Goal: Contribute content

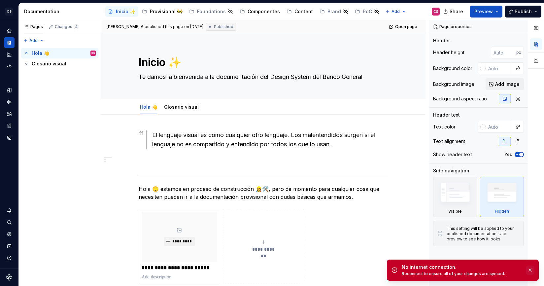
click at [527, 270] on button "button" at bounding box center [530, 269] width 9 height 9
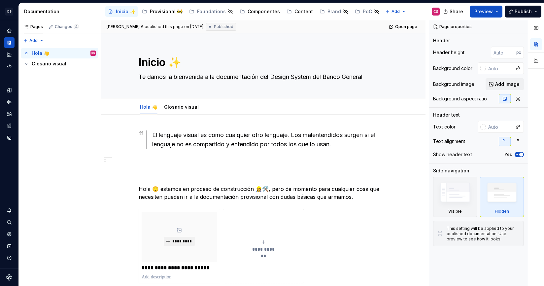
click at [299, 17] on div "Inicio ✨ Provisional 🚧 Foundations Componentes Content Brand PoC" at bounding box center [243, 11] width 277 height 13
click at [297, 15] on div "Content" at bounding box center [299, 12] width 26 height 8
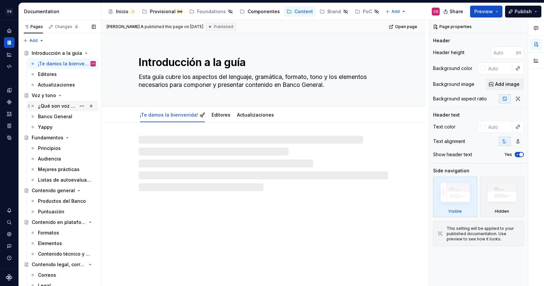
click at [56, 101] on div "¿Qué son voz y tono?" at bounding box center [67, 105] width 58 height 9
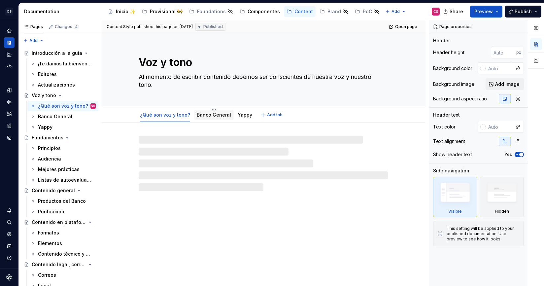
click at [211, 115] on link "Banco General" at bounding box center [214, 115] width 34 height 6
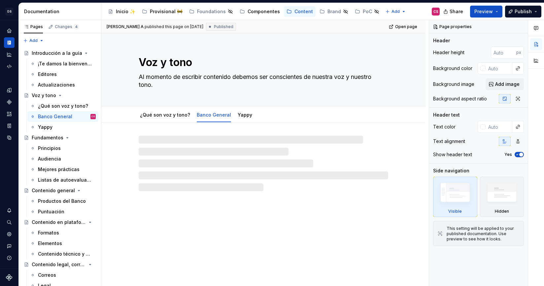
type textarea "*"
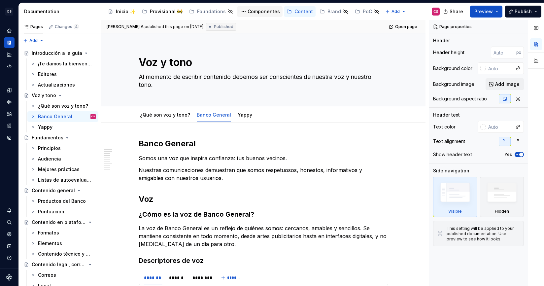
click at [248, 16] on div "Componentes" at bounding box center [260, 11] width 46 height 11
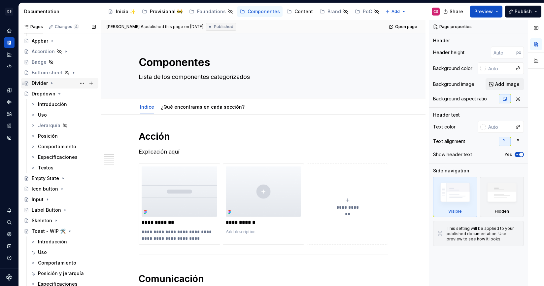
scroll to position [56, 0]
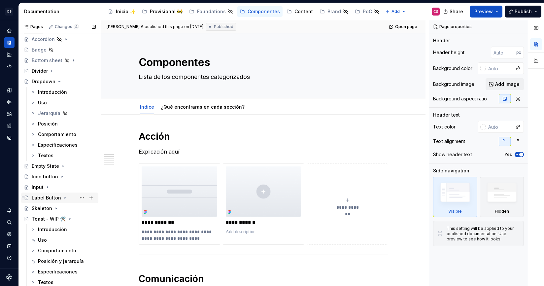
click at [51, 198] on div "Label Button" at bounding box center [46, 197] width 29 height 7
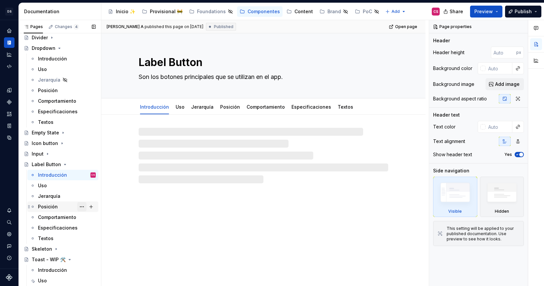
scroll to position [91, 0]
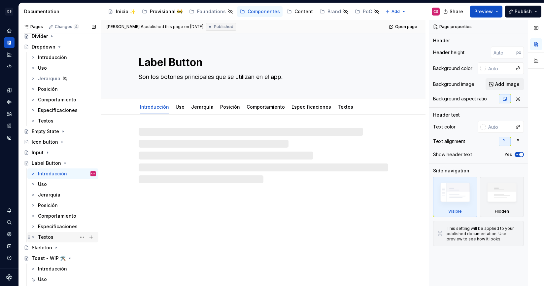
click at [60, 240] on div "Textos" at bounding box center [67, 236] width 58 height 9
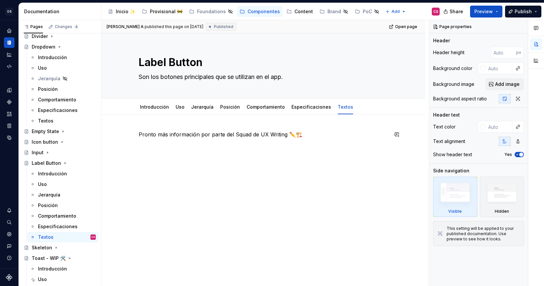
click at [301, 139] on div "Pronto más información por parte del Squad de UX Writing ✏️🏗️" at bounding box center [263, 142] width 249 height 25
type textarea "*"
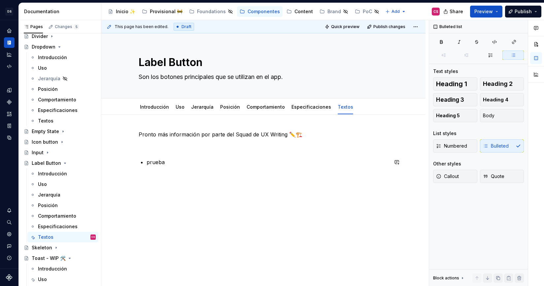
click at [203, 212] on div "Pronto más información por parte del Squad de UX Writing ✏️🏗️ prueba" at bounding box center [263, 187] width 324 height 145
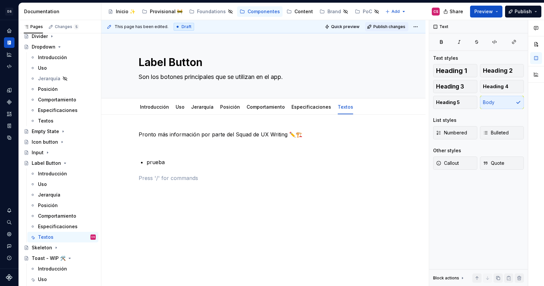
click at [381, 27] on span "Publish changes" at bounding box center [389, 26] width 32 height 5
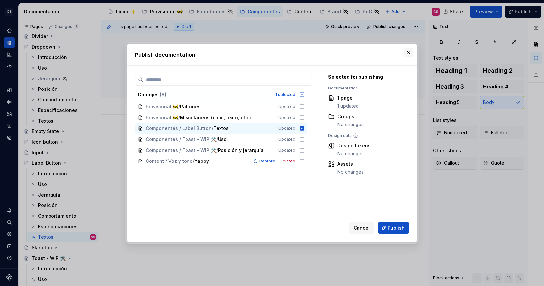
click at [408, 53] on button "button" at bounding box center [408, 52] width 9 height 9
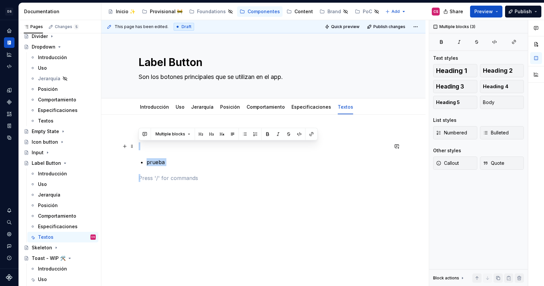
drag, startPoint x: 179, startPoint y: 170, endPoint x: 141, endPoint y: 147, distance: 44.1
click at [141, 147] on div "Pronto más información por parte del Squad de UX Writing ✏️🏗️ prueba" at bounding box center [263, 155] width 249 height 51
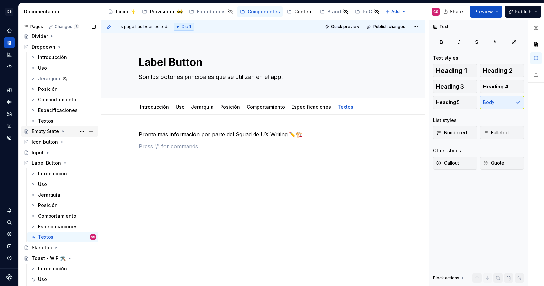
click at [51, 132] on div "Empty State" at bounding box center [45, 131] width 27 height 7
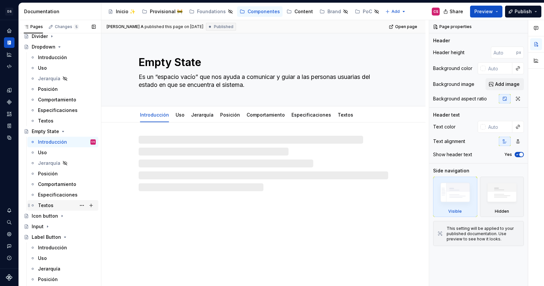
click at [46, 203] on div "Textos" at bounding box center [46, 205] width 16 height 7
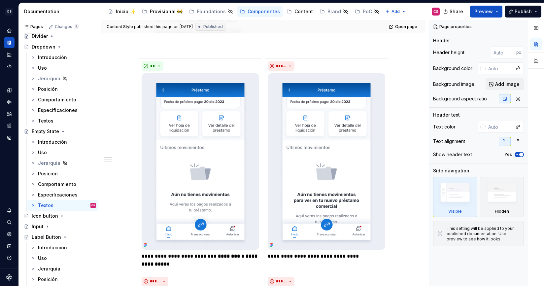
scroll to position [277, 0]
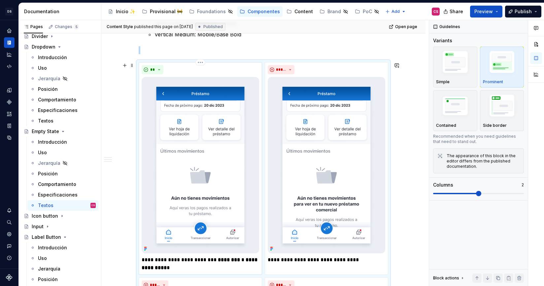
scroll to position [250, 0]
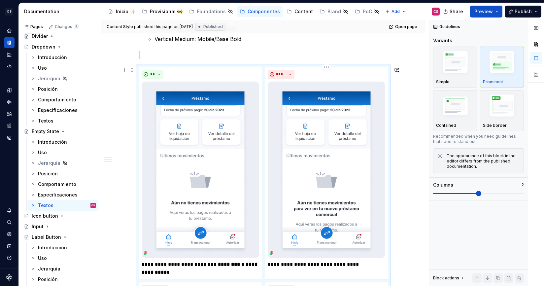
click at [328, 122] on img at bounding box center [326, 170] width 117 height 176
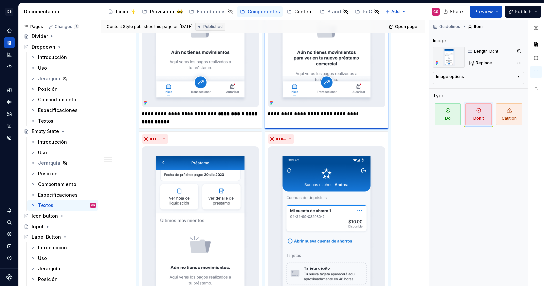
scroll to position [492, 0]
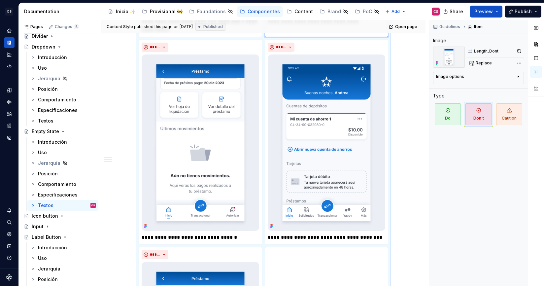
click at [264, 40] on div "**********" at bounding box center [263, 141] width 249 height 635
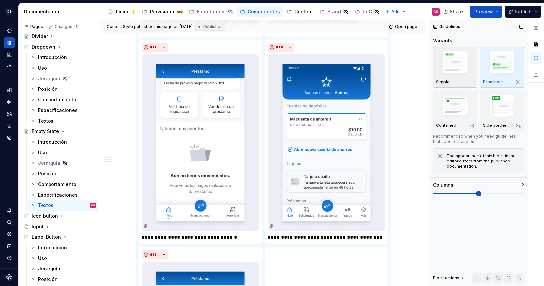
click at [462, 73] on img "button" at bounding box center [455, 63] width 38 height 29
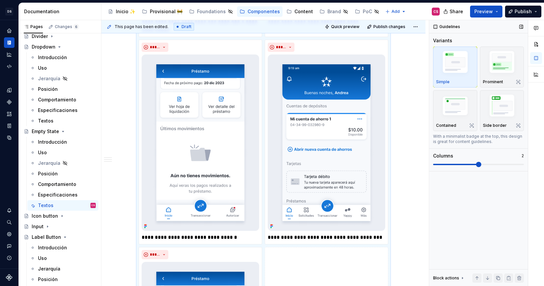
scroll to position [665, 0]
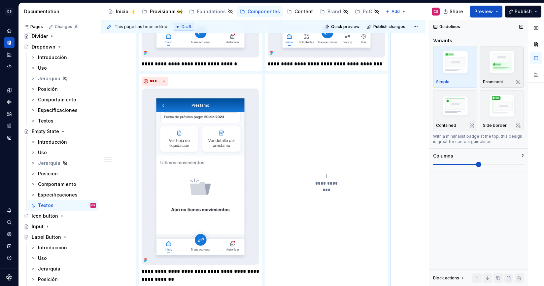
click at [508, 65] on img "button" at bounding box center [502, 63] width 38 height 29
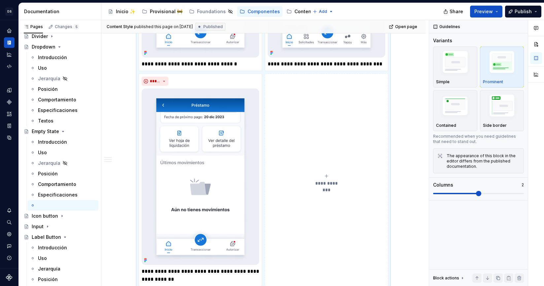
type textarea "*"
